Goal: Task Accomplishment & Management: Use online tool/utility

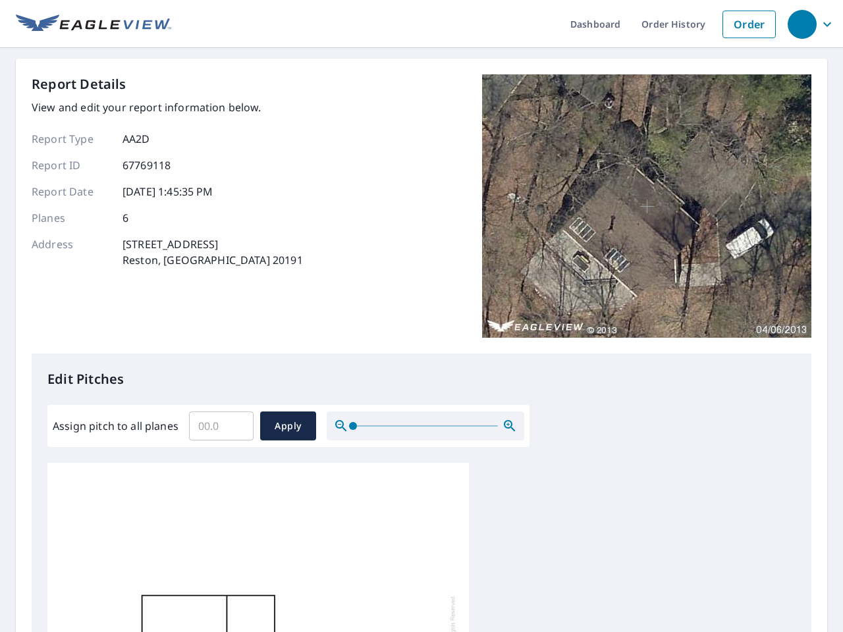
click at [422, 316] on div "Report Details View and edit your report information below. Report Type AA2D Re…" at bounding box center [422, 213] width 780 height 279
click at [802, 24] on div "button" at bounding box center [802, 24] width 29 height 29
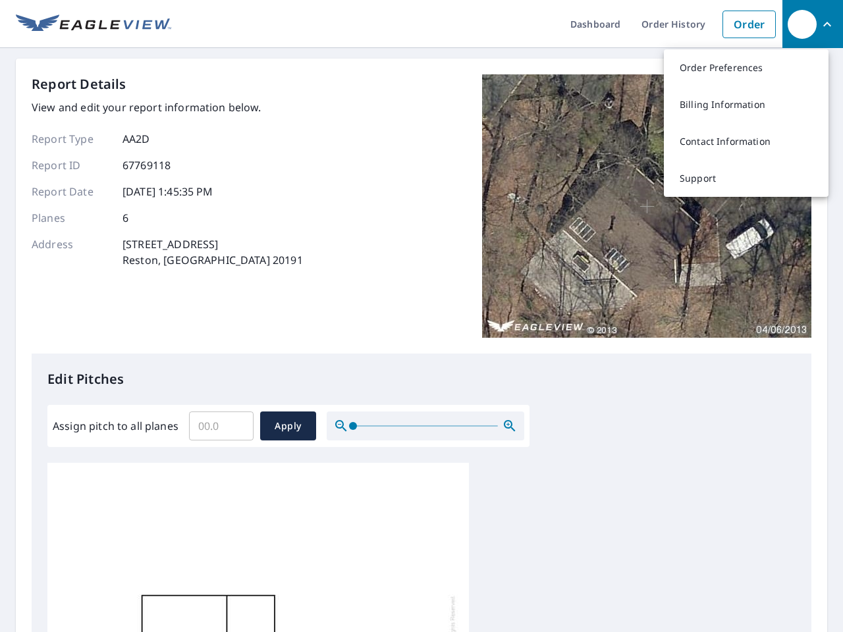
click at [221, 426] on input "Assign pitch to all planes" at bounding box center [221, 426] width 65 height 37
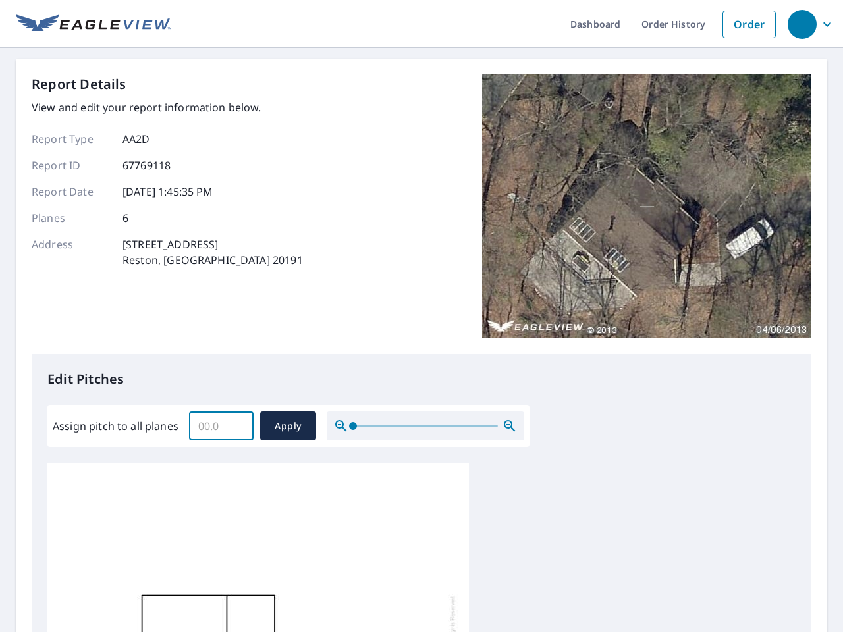
click at [288, 426] on span "Apply" at bounding box center [288, 426] width 35 height 16
click at [510, 426] on icon "button" at bounding box center [510, 426] width 16 height 16
